Goal: Navigation & Orientation: Find specific page/section

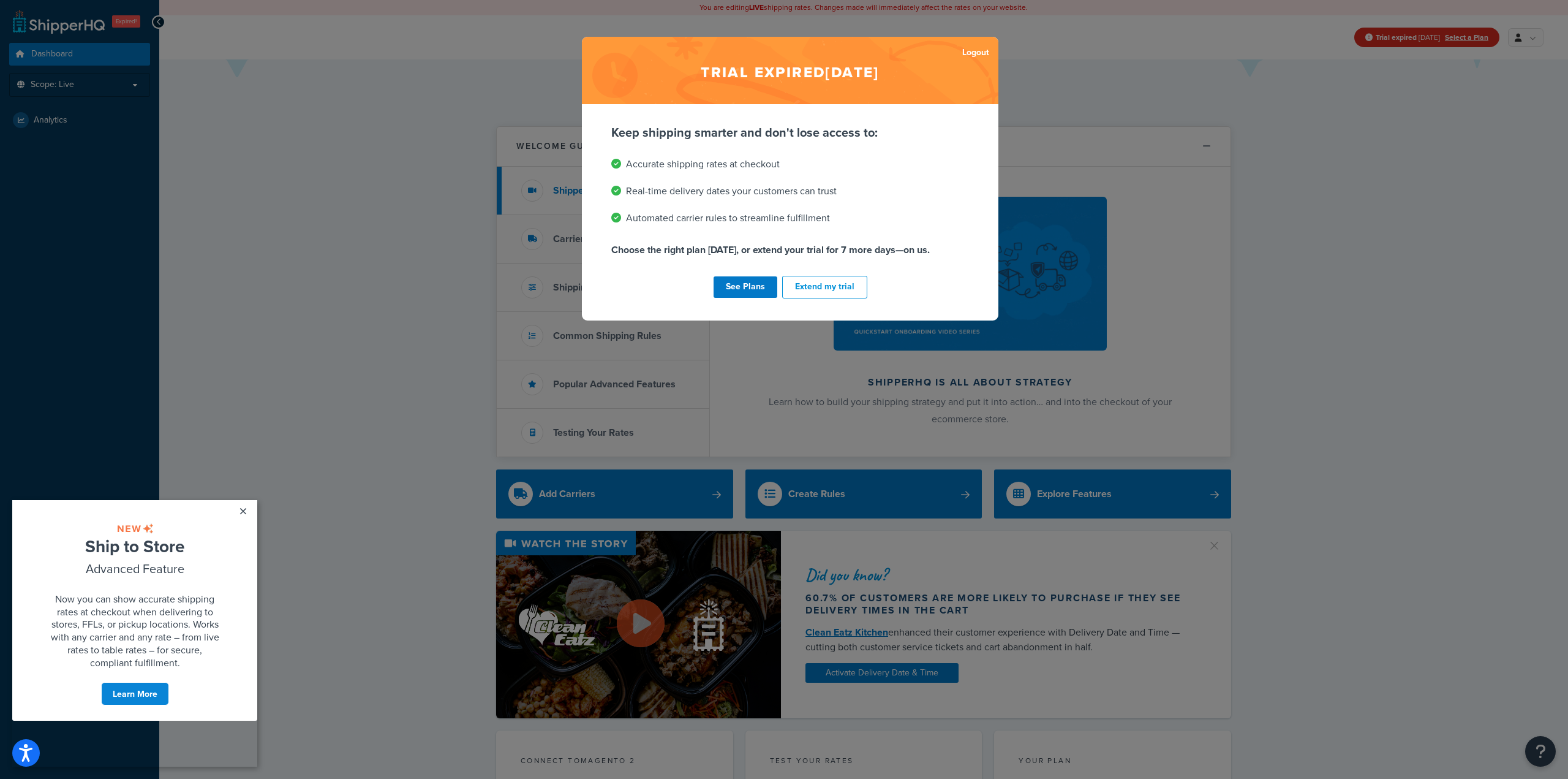
click at [390, 102] on div "Trial expired Jul 9, 2025 Logout Keep shipping smarter and don't lose access to…" at bounding box center [784, 389] width 1568 height 779
click at [472, 100] on div "Trial expired Jul 9, 2025 Logout Keep shipping smarter and don't lose access to…" at bounding box center [784, 389] width 1568 height 779
click at [614, 63] on h2 "Trial expired Jul 9, 2025" at bounding box center [790, 70] width 417 height 67
click at [966, 52] on link "Logout" at bounding box center [976, 52] width 27 height 17
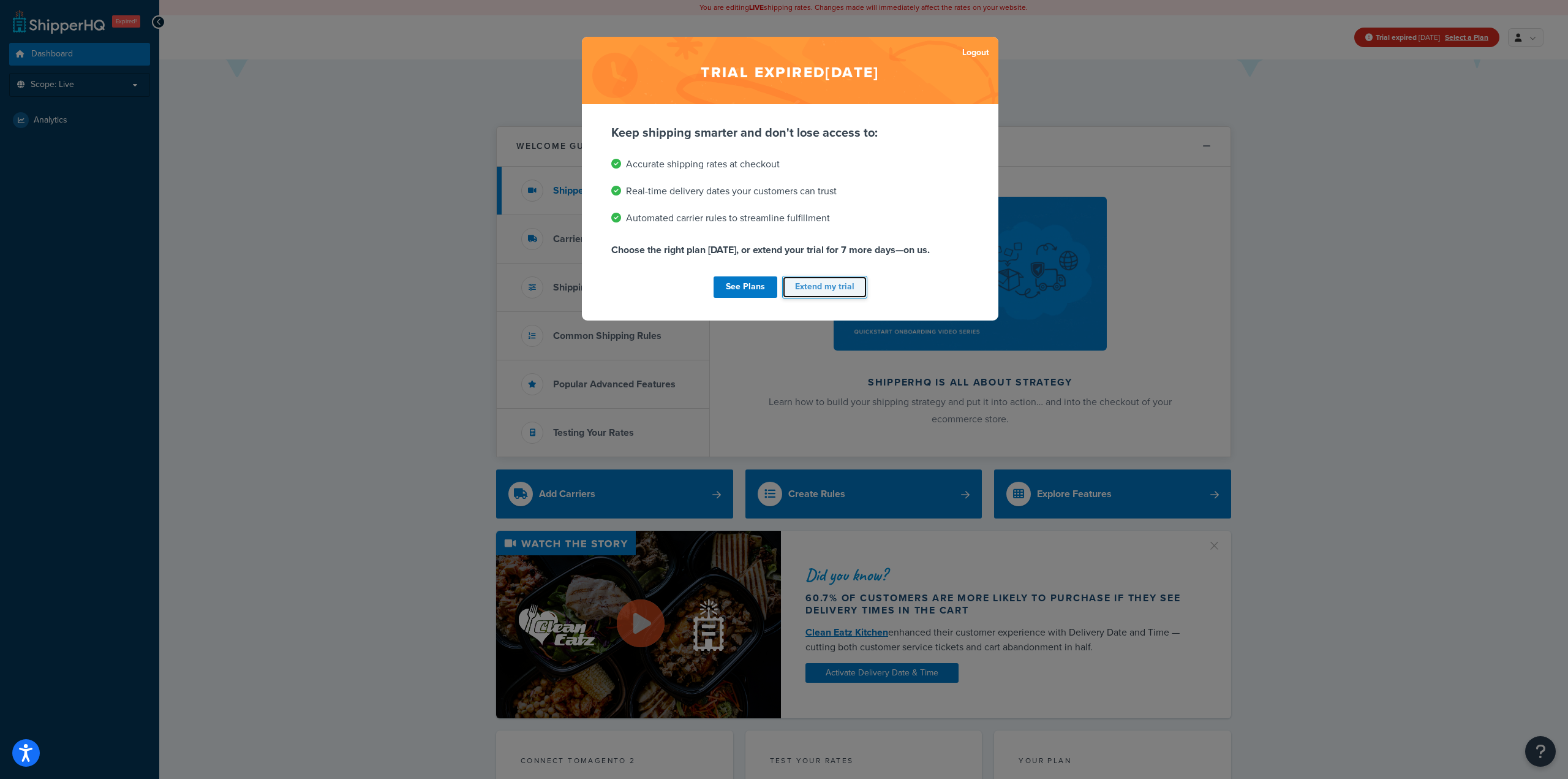
click at [799, 285] on button "Extend my trial" at bounding box center [825, 287] width 85 height 23
click at [816, 290] on div "See Plans Extend my trial" at bounding box center [790, 287] width 358 height 28
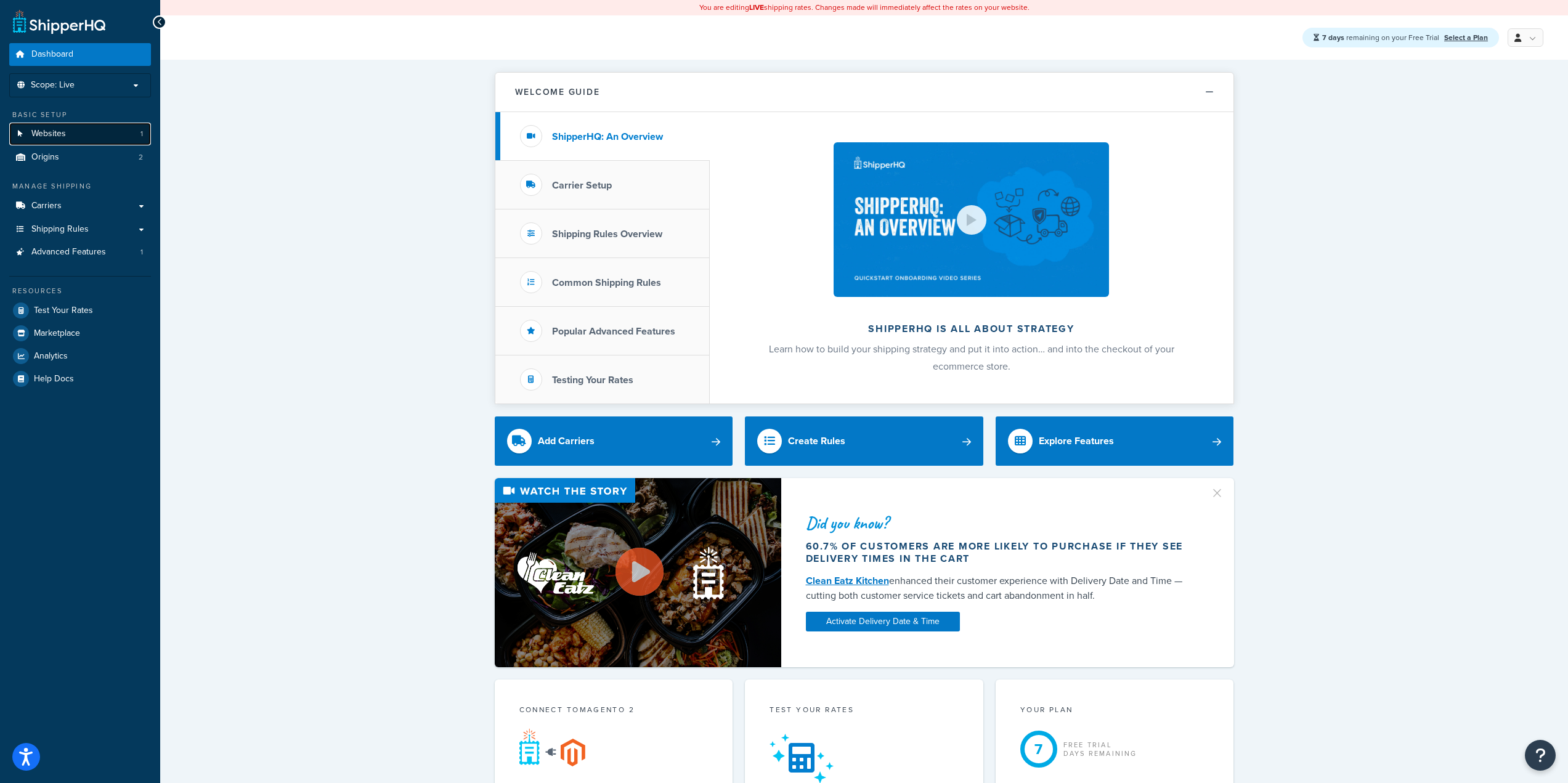
click at [74, 142] on link "Websites 1" at bounding box center [80, 134] width 142 height 23
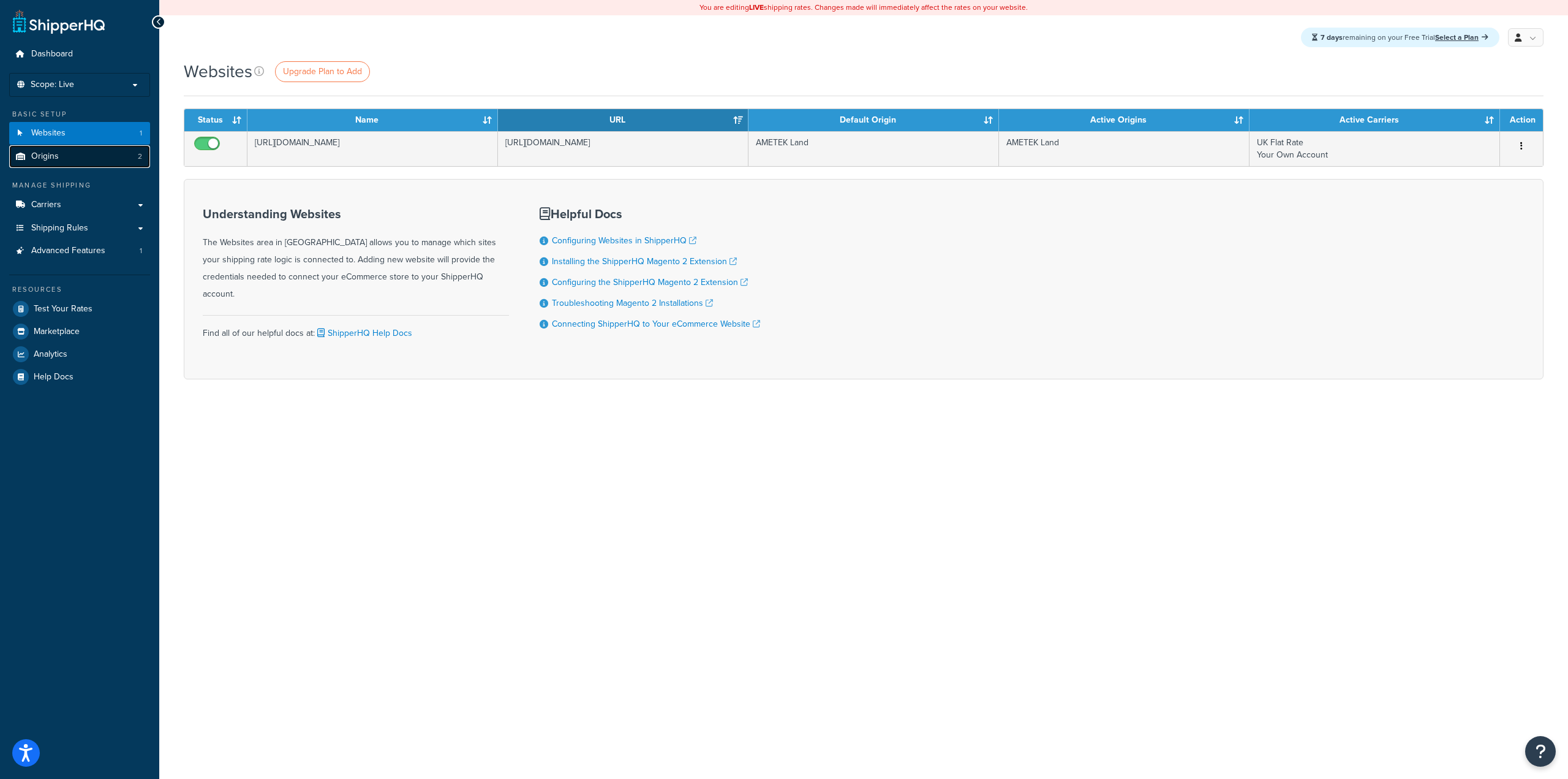
click at [85, 155] on link "Origins 2" at bounding box center [80, 157] width 141 height 23
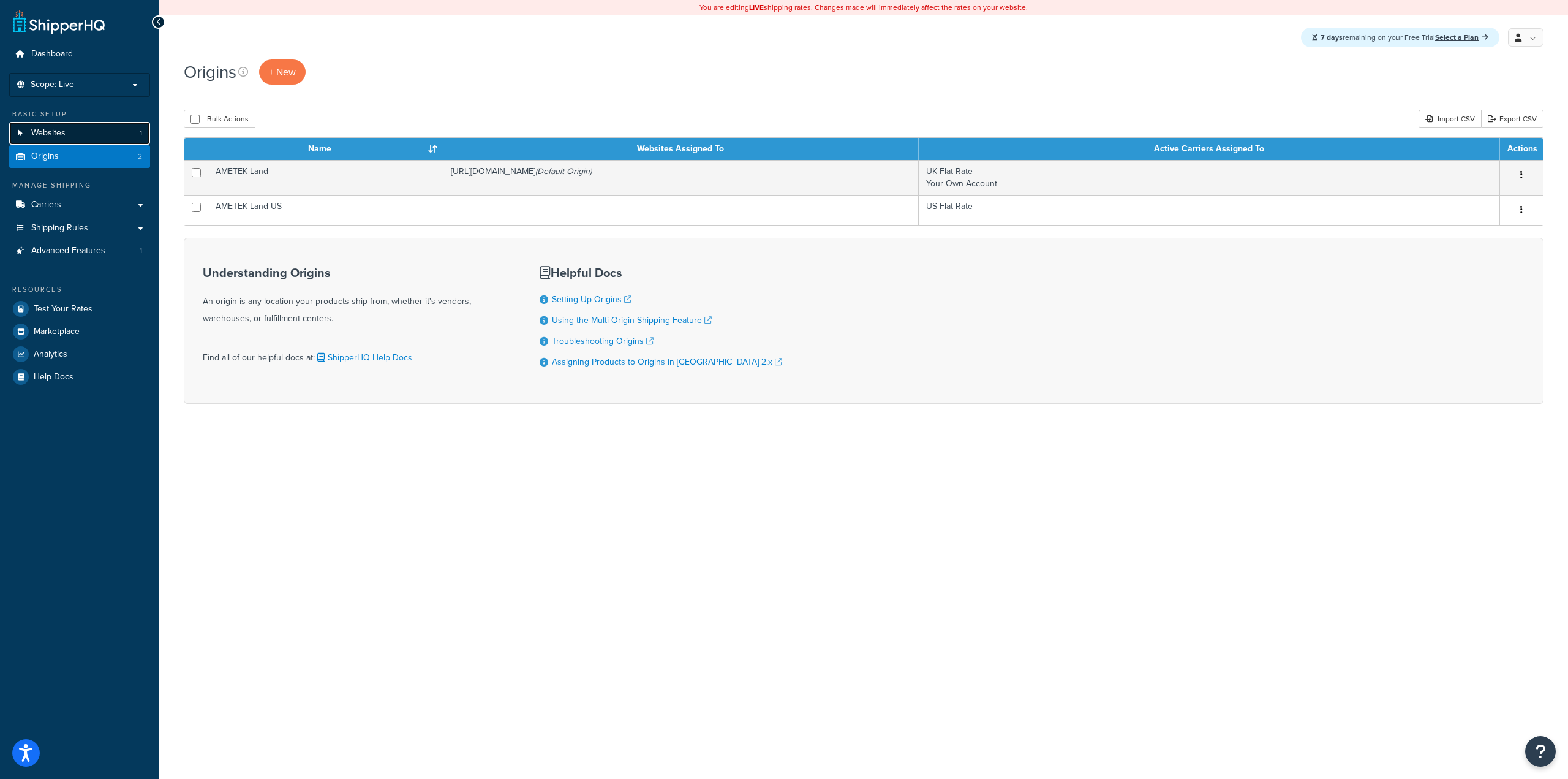
click at [79, 136] on link "Websites 1" at bounding box center [80, 133] width 141 height 23
